Goal: Navigation & Orientation: Find specific page/section

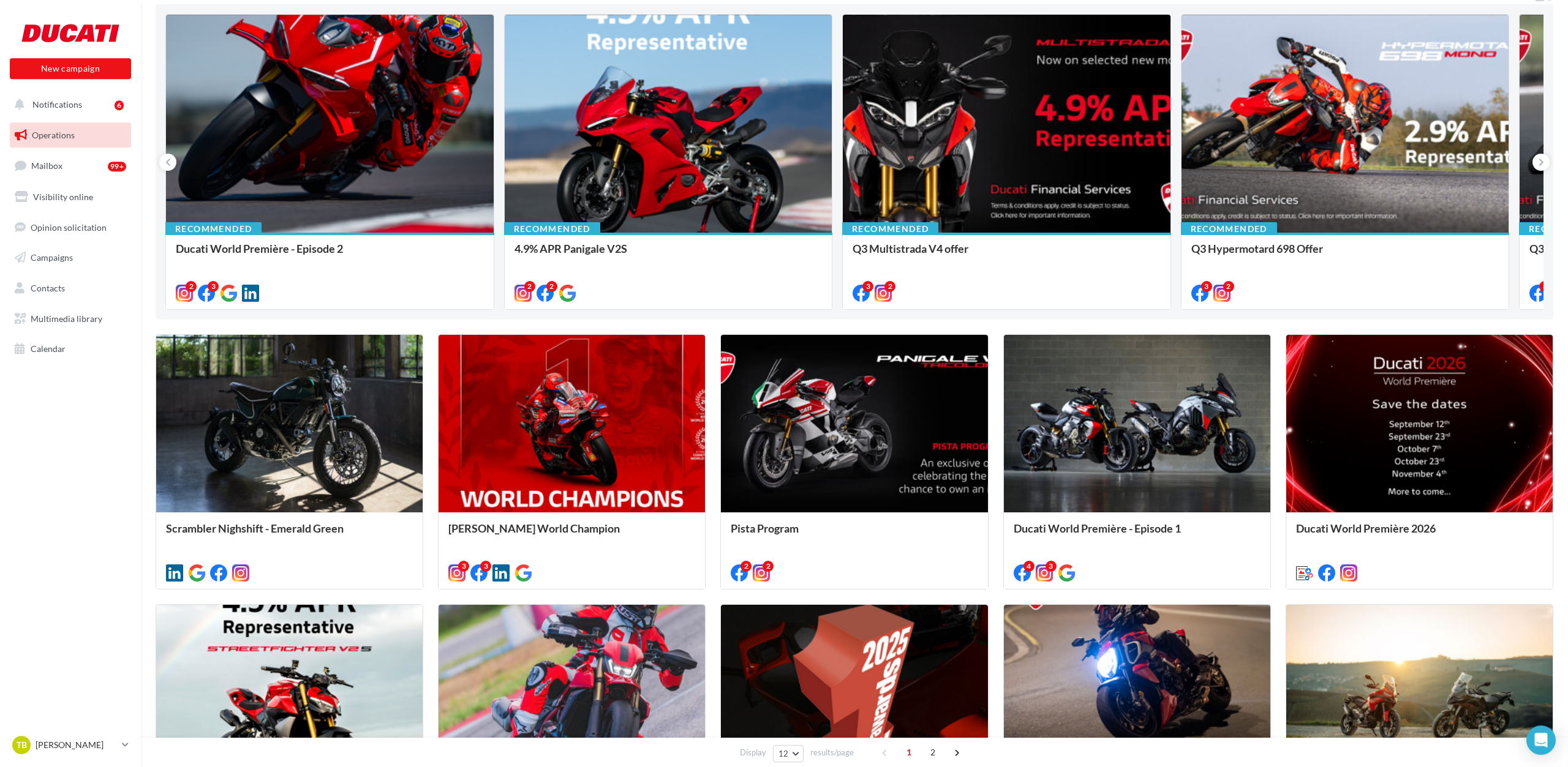
scroll to position [127, 0]
click at [1542, 160] on icon at bounding box center [1540, 161] width 6 height 12
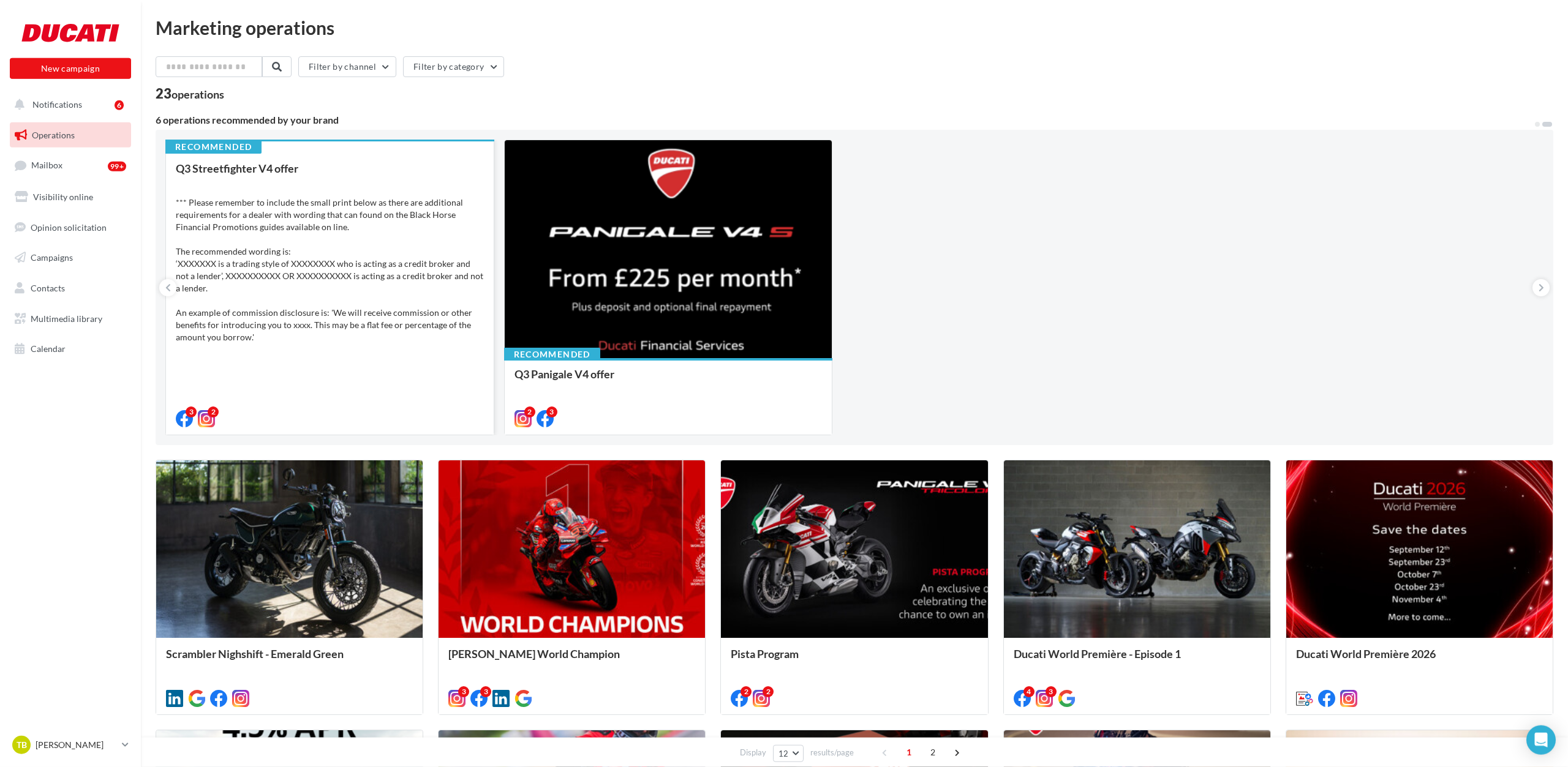
scroll to position [0, 0]
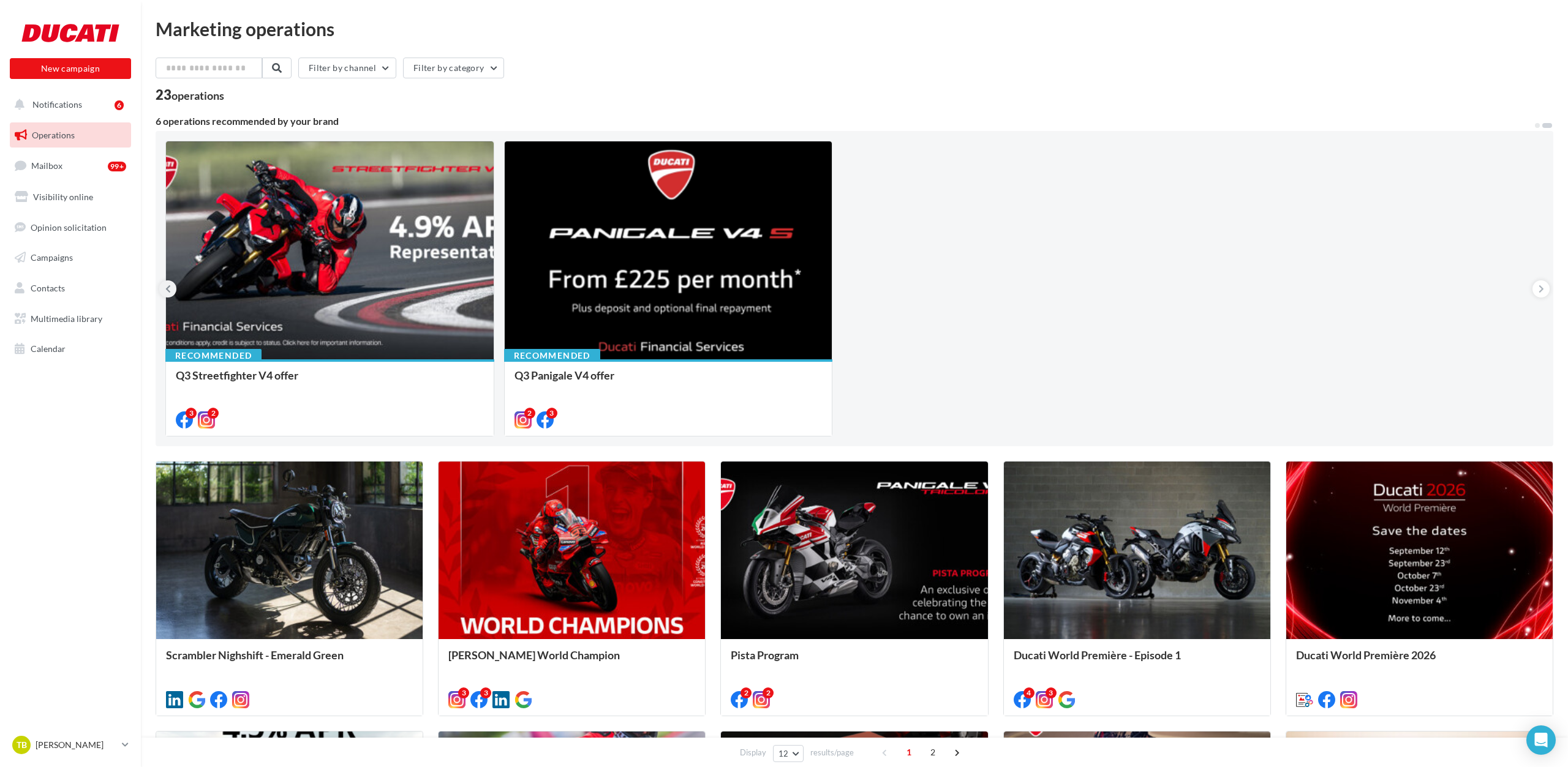
click at [167, 285] on icon at bounding box center [168, 289] width 6 height 12
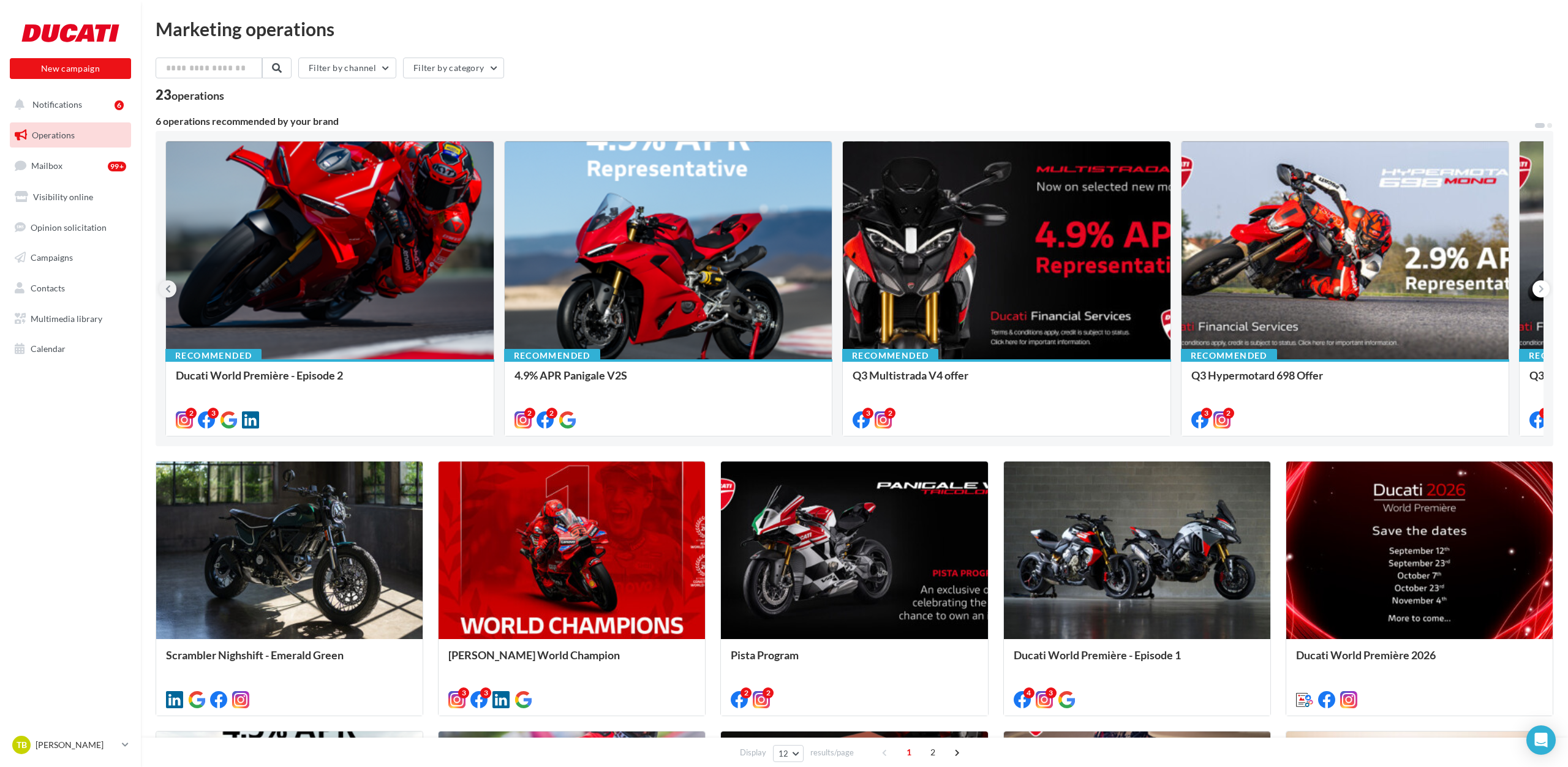
click at [164, 291] on button at bounding box center [168, 289] width 17 height 17
click at [335, 378] on div "Ducati World Première - Episode 2" at bounding box center [329, 381] width 308 height 25
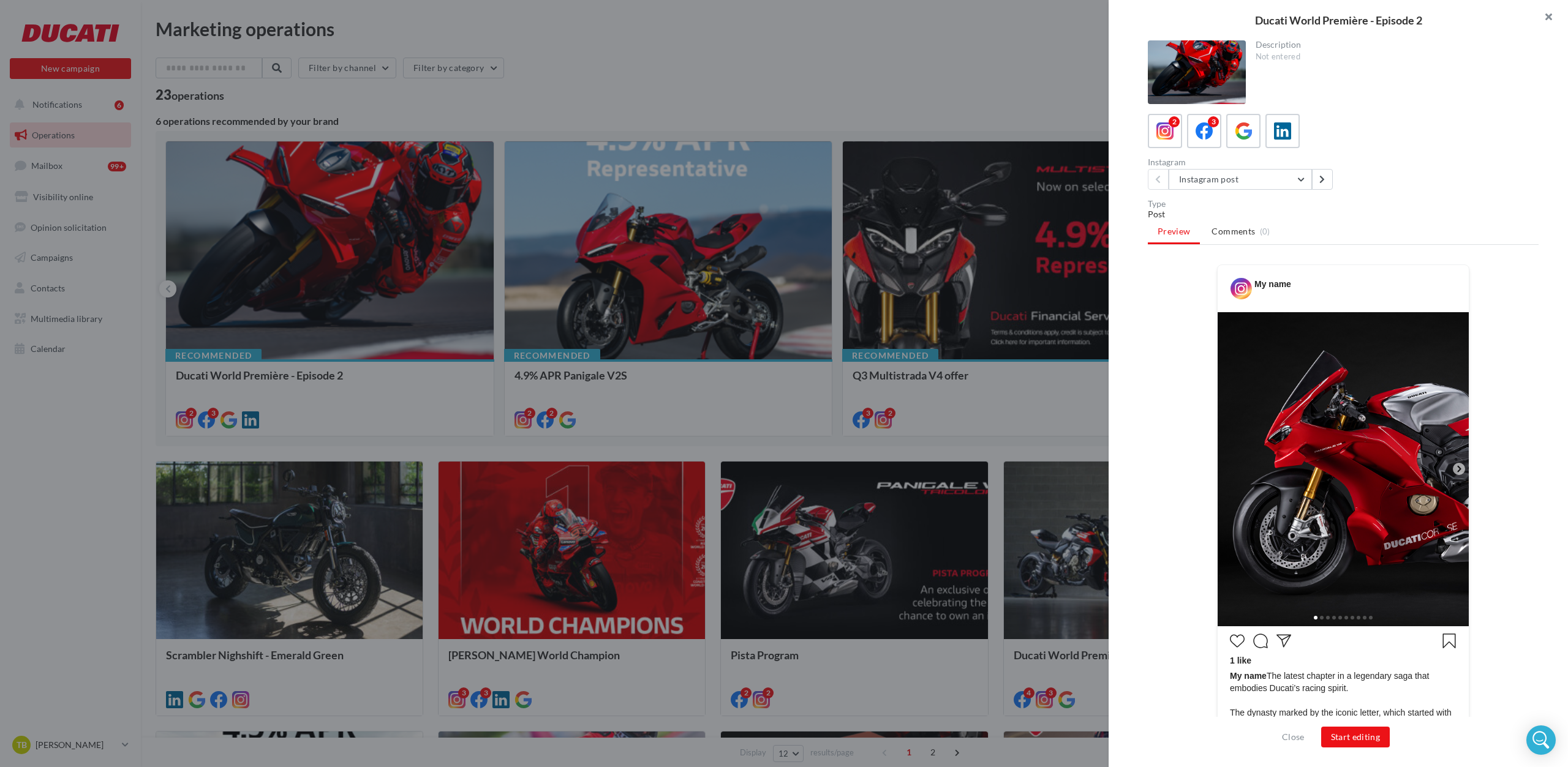
click at [1543, 17] on button "button" at bounding box center [1543, 18] width 49 height 36
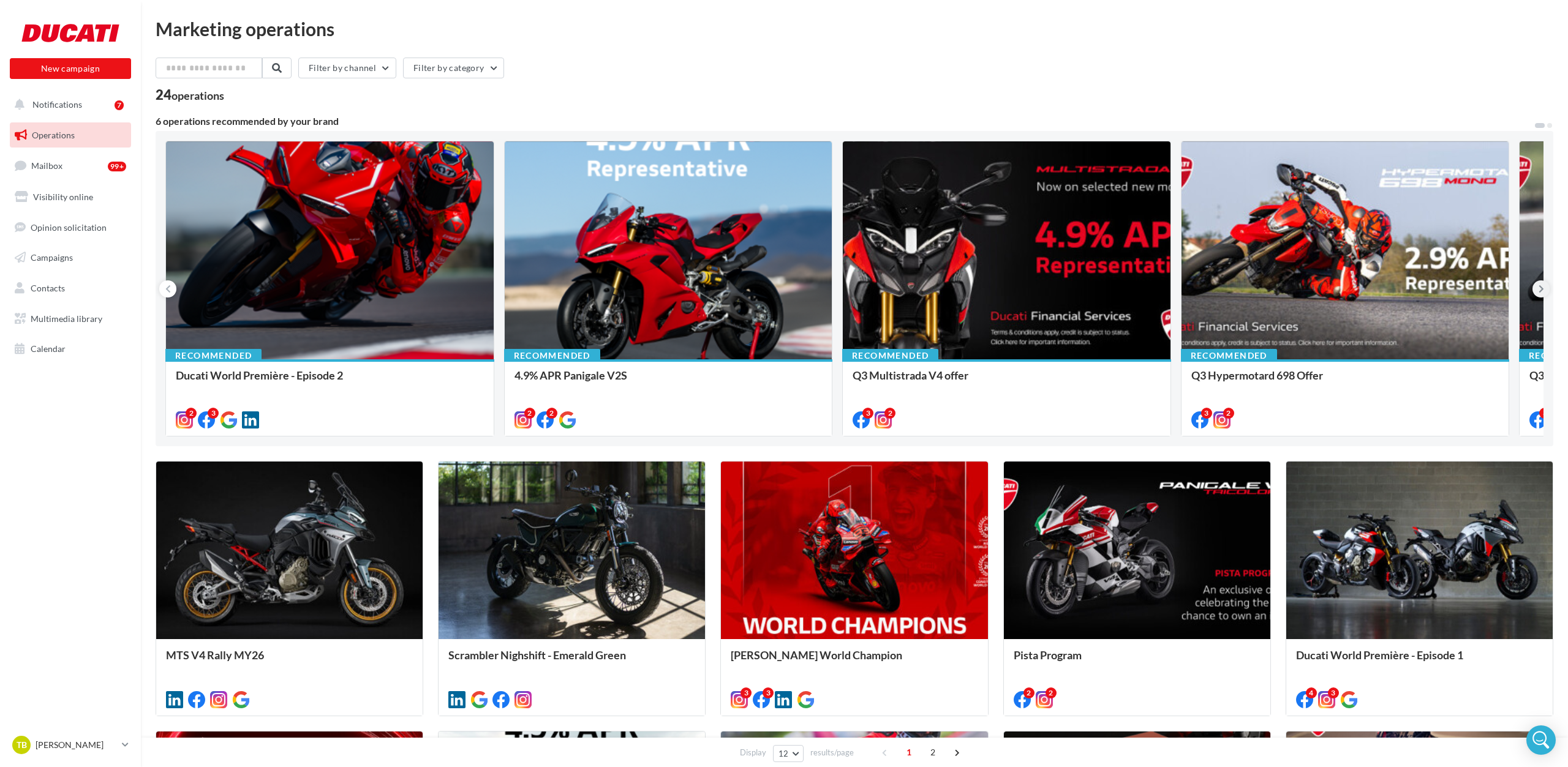
click at [1541, 284] on icon at bounding box center [1540, 289] width 6 height 12
